Goal: Task Accomplishment & Management: Manage account settings

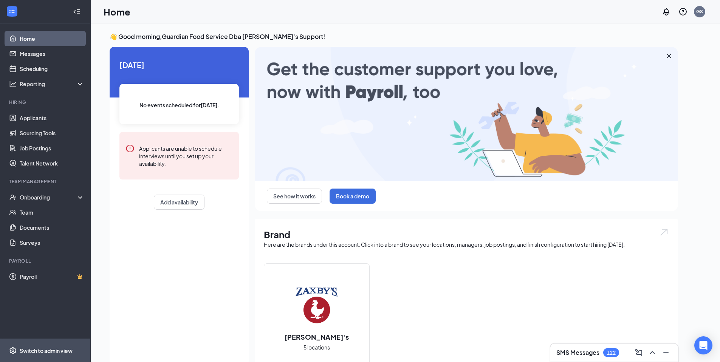
click at [34, 342] on span "Switch to admin view" at bounding box center [52, 350] width 65 height 23
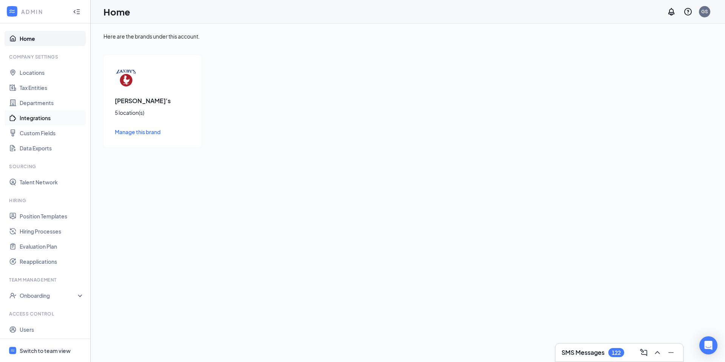
click at [57, 122] on link "Integrations" at bounding box center [52, 117] width 65 height 15
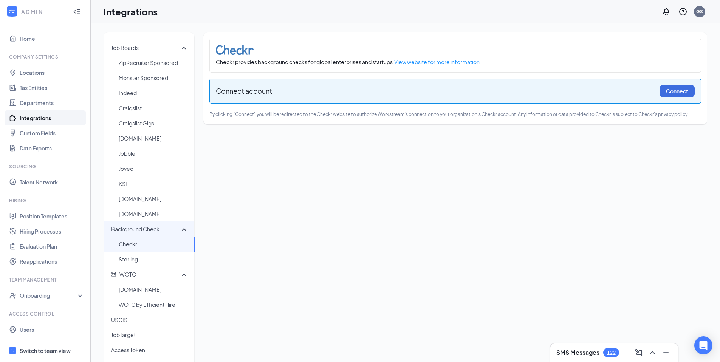
scroll to position [58, 0]
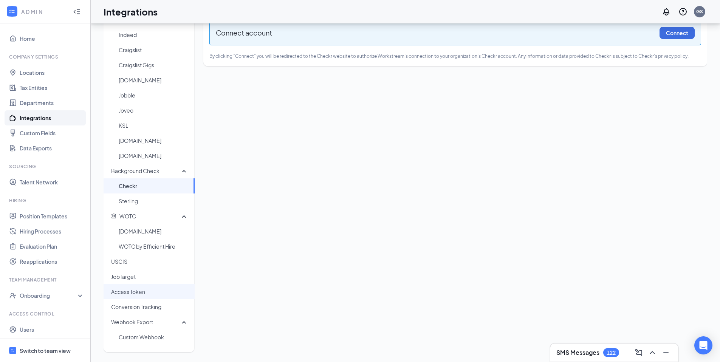
click at [148, 291] on span "Access Token" at bounding box center [149, 291] width 77 height 15
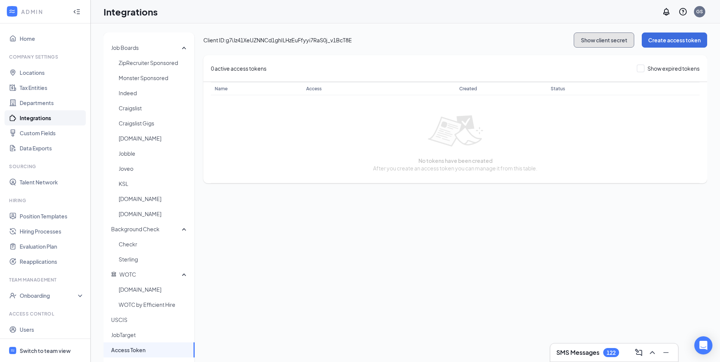
click at [592, 47] on button "Show client secret" at bounding box center [603, 39] width 60 height 15
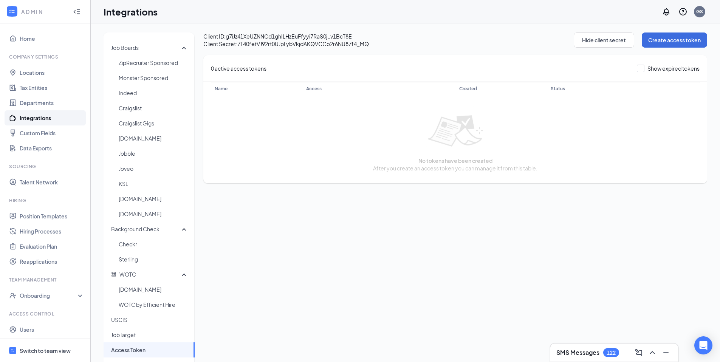
click at [315, 36] on span "Client ID: g7iJz41XeUZNNCd1ghILHzEuFfyyi7RaS0j_v1BcT8E" at bounding box center [388, 36] width 370 height 8
copy span "g7iJz41XeUZNNCd1ghILHzEuFfyyi7RaS0j_v1BcT8E"
click at [326, 44] on span "Client Secret: [SECURITY_DATA]" at bounding box center [388, 44] width 370 height 8
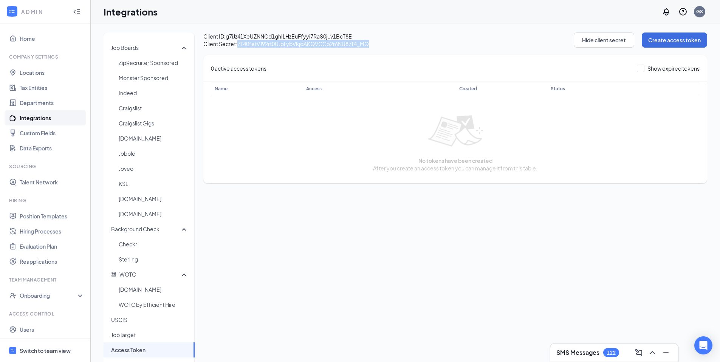
copy span "7T40fetVJ92rt0UJpLybVkjdAKQVCCo2r6NU87f4_MQ"
click at [34, 344] on span "Switch to team view" at bounding box center [52, 350] width 65 height 23
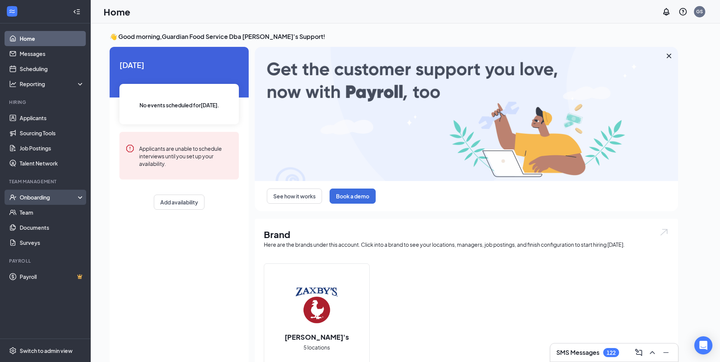
click at [39, 198] on div "Onboarding" at bounding box center [49, 197] width 58 height 8
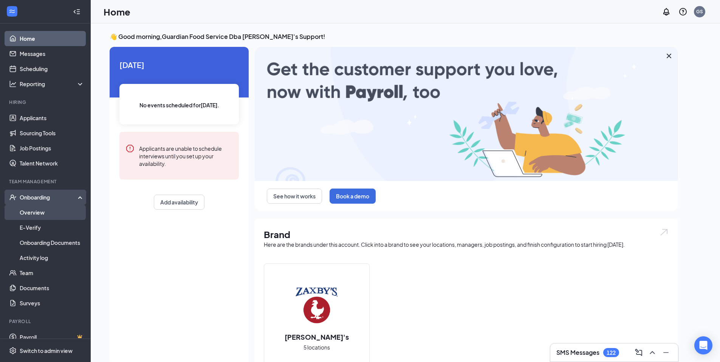
click at [39, 209] on link "Overview" at bounding box center [52, 212] width 65 height 15
